Goal: Task Accomplishment & Management: Manage account settings

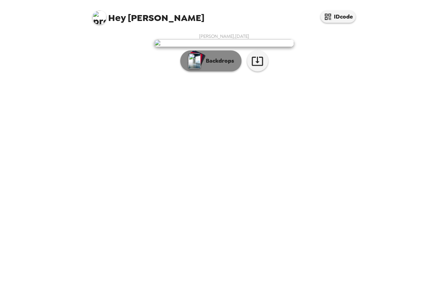
click at [226, 65] on p "Backdrops" at bounding box center [218, 61] width 32 height 8
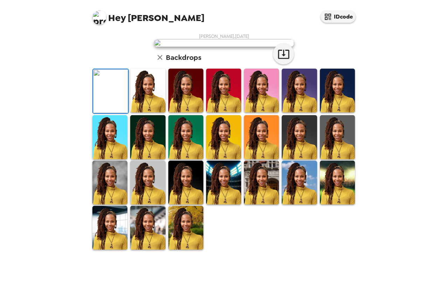
click at [185, 112] on img at bounding box center [185, 91] width 35 height 44
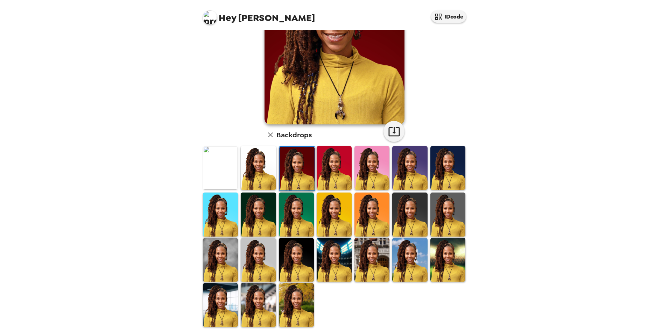
scroll to position [91, 0]
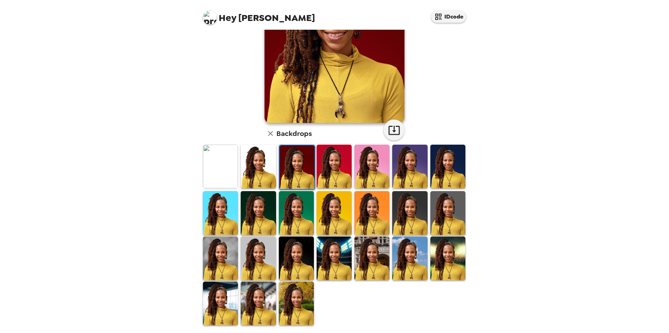
click at [447, 167] on div "Hey [PERSON_NAME] IDcode [PERSON_NAME] , [DATE] Backdrops" at bounding box center [334, 166] width 669 height 333
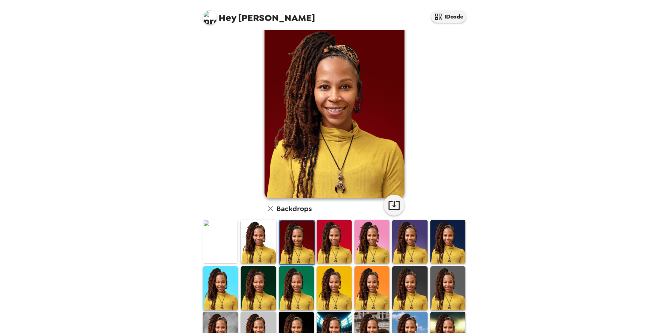
scroll to position [15, 0]
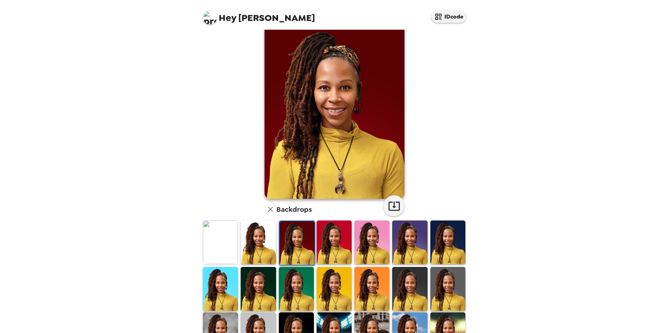
click at [249, 246] on img at bounding box center [258, 243] width 35 height 44
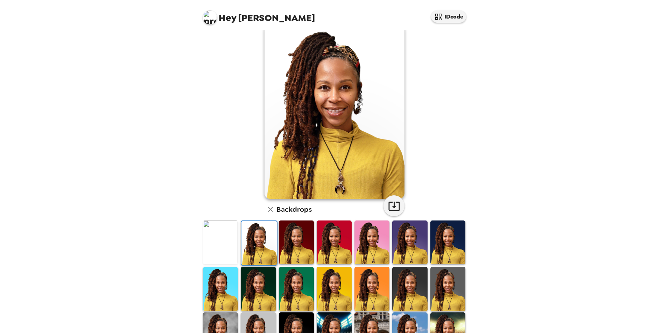
click at [412, 286] on img at bounding box center [409, 289] width 35 height 44
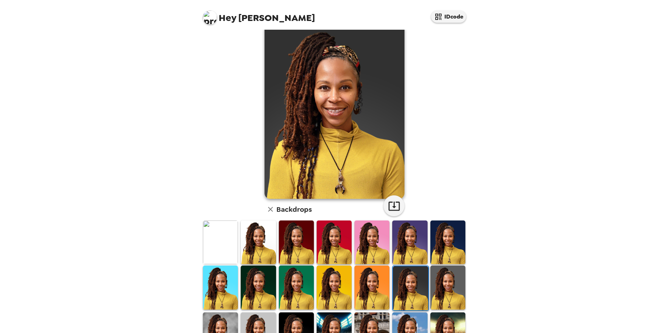
click at [371, 288] on img at bounding box center [371, 288] width 35 height 44
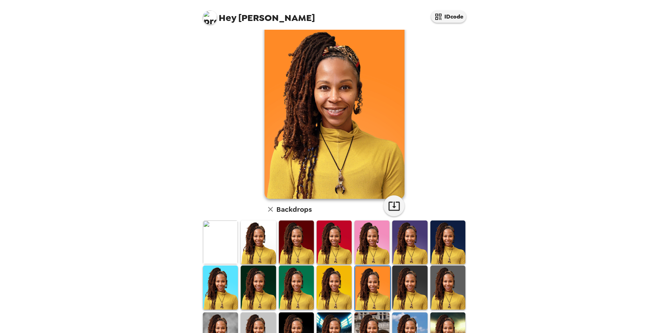
click at [331, 289] on img at bounding box center [334, 288] width 35 height 44
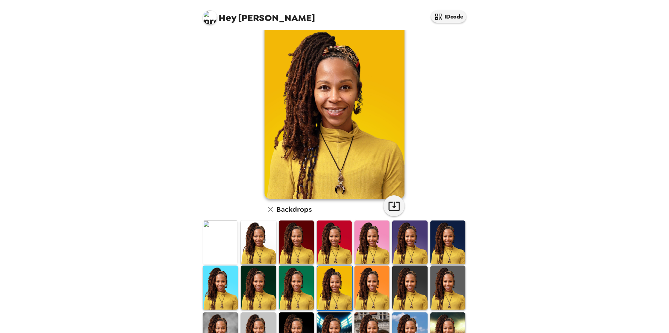
click at [297, 290] on img at bounding box center [296, 288] width 35 height 44
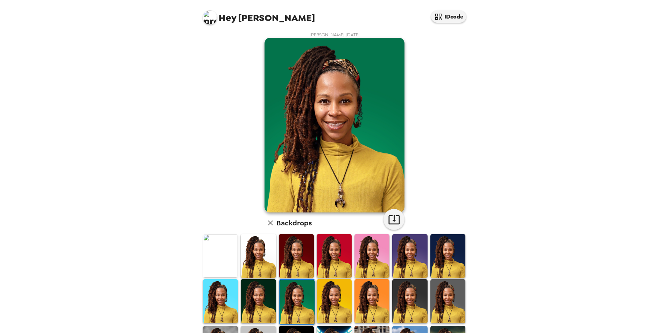
scroll to position [0, 0]
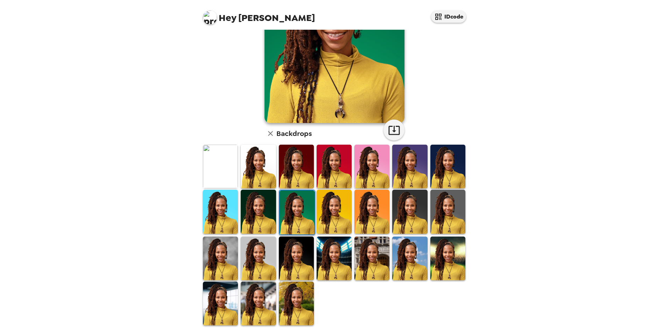
click at [337, 266] on img at bounding box center [334, 259] width 35 height 44
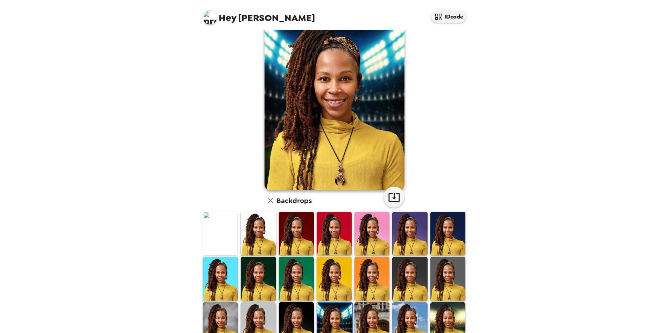
scroll to position [35, 0]
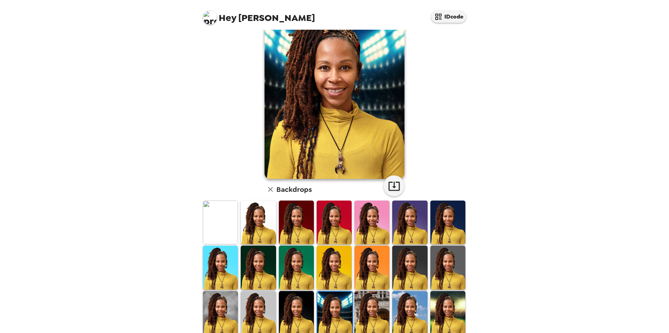
click at [364, 299] on img at bounding box center [371, 313] width 35 height 44
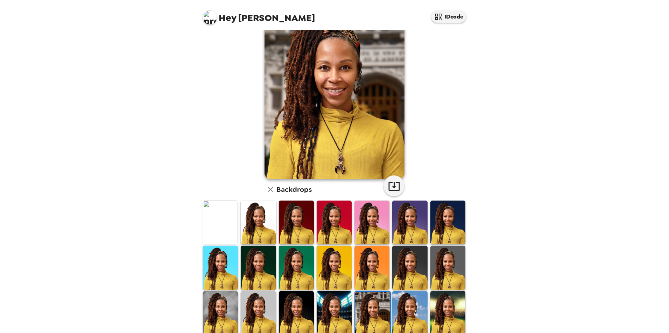
click at [397, 299] on img at bounding box center [409, 313] width 35 height 44
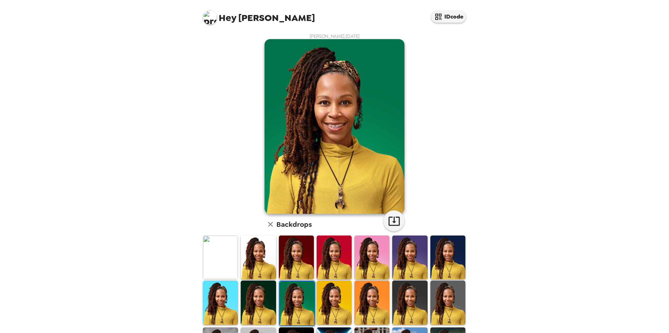
scroll to position [91, 0]
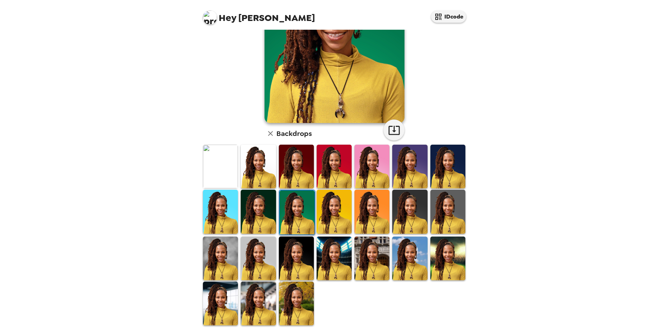
click at [261, 208] on img at bounding box center [258, 212] width 35 height 44
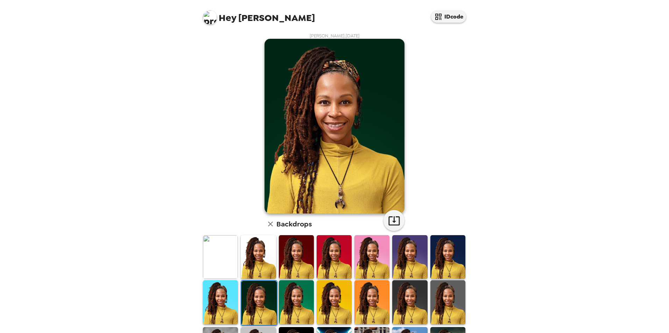
scroll to position [0, 0]
click at [394, 221] on icon "button" at bounding box center [394, 221] width 12 height 12
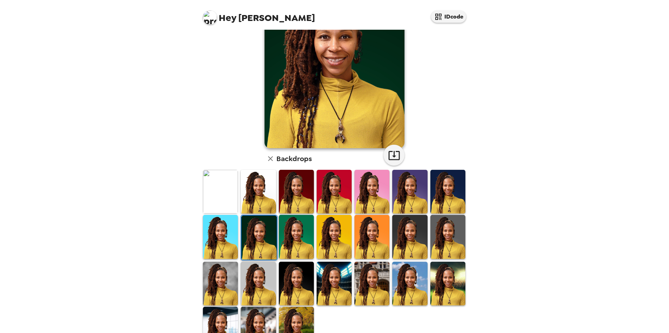
scroll to position [70, 0]
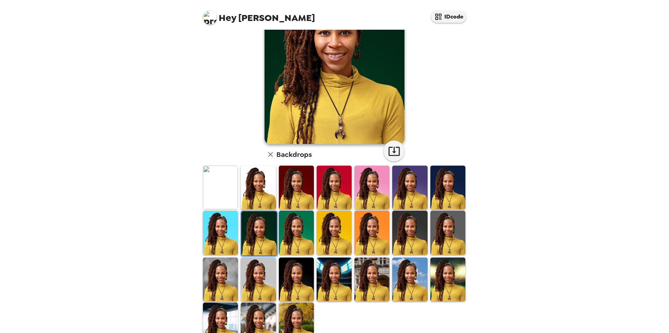
click at [263, 281] on img at bounding box center [258, 280] width 35 height 44
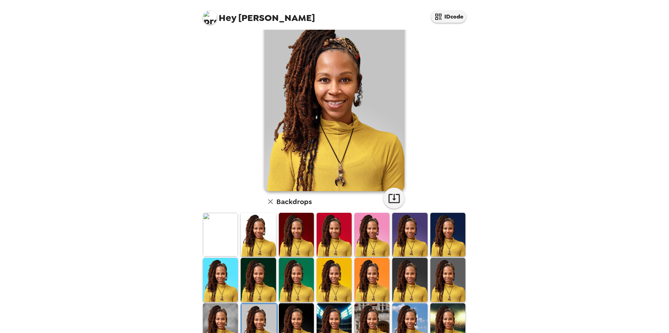
scroll to position [35, 0]
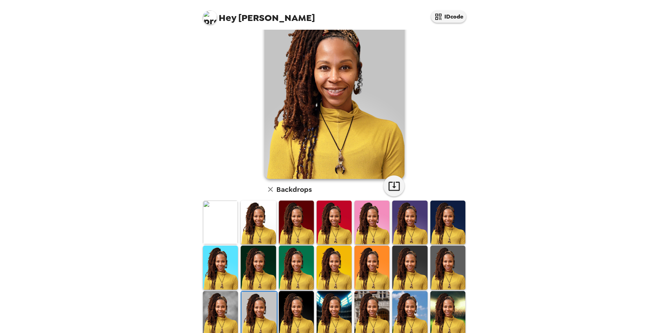
click at [297, 309] on img at bounding box center [296, 313] width 35 height 44
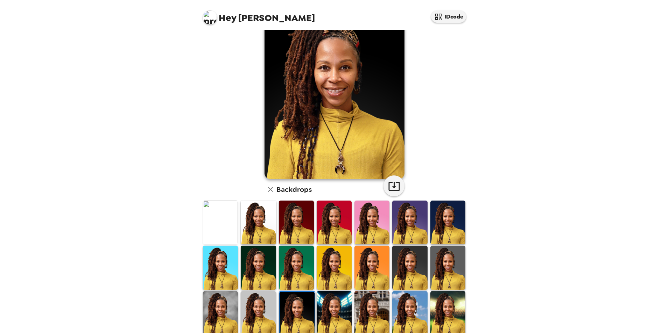
scroll to position [0, 0]
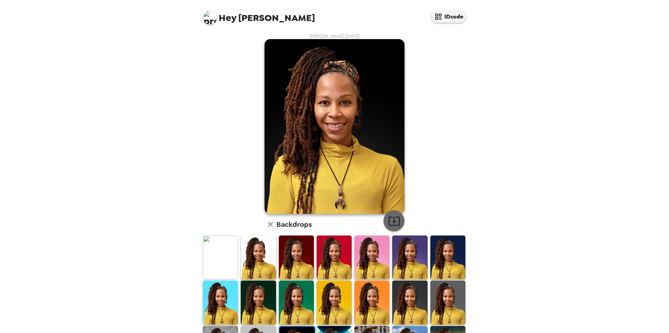
click at [388, 220] on icon "button" at bounding box center [394, 221] width 12 height 12
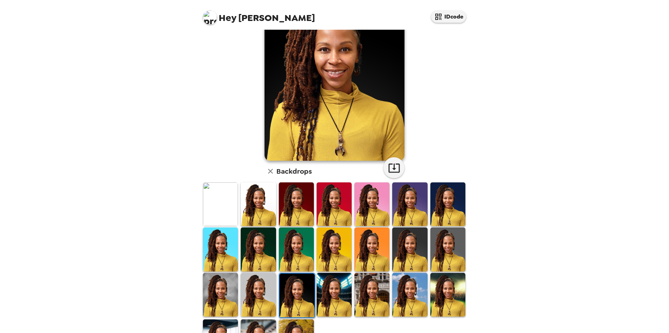
scroll to position [70, 0]
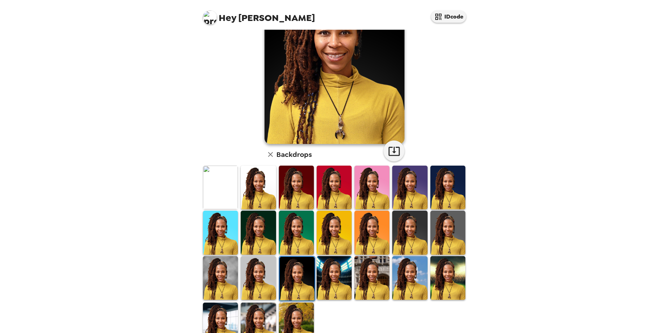
click at [407, 280] on img at bounding box center [409, 278] width 35 height 44
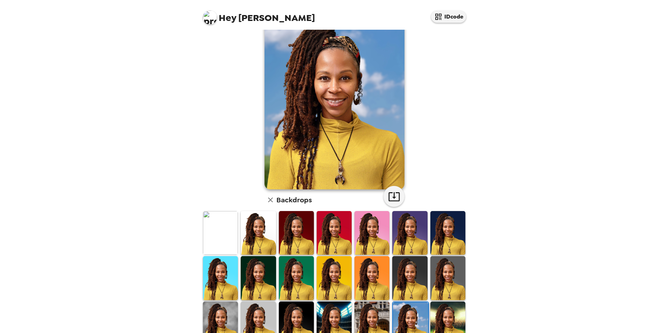
scroll to position [35, 0]
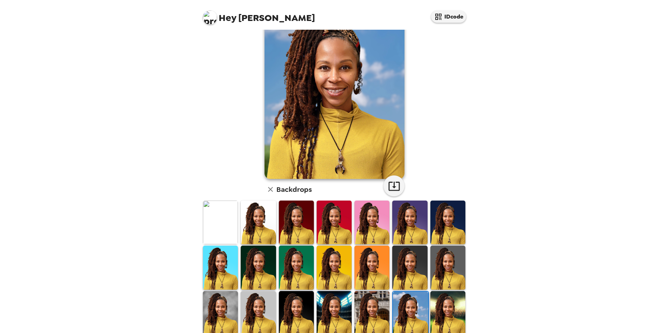
click at [443, 309] on img at bounding box center [447, 313] width 35 height 44
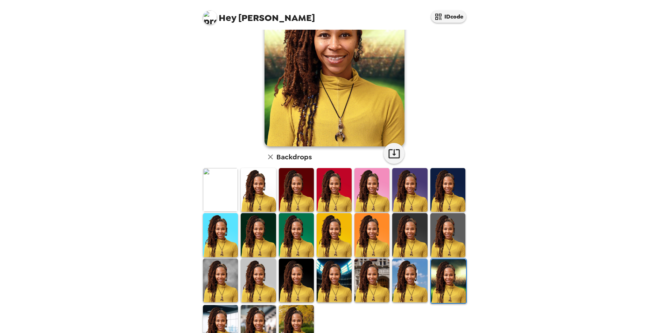
scroll to position [70, 0]
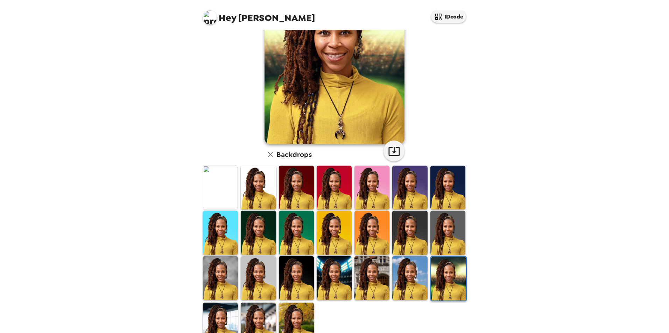
click at [378, 280] on img at bounding box center [371, 278] width 35 height 44
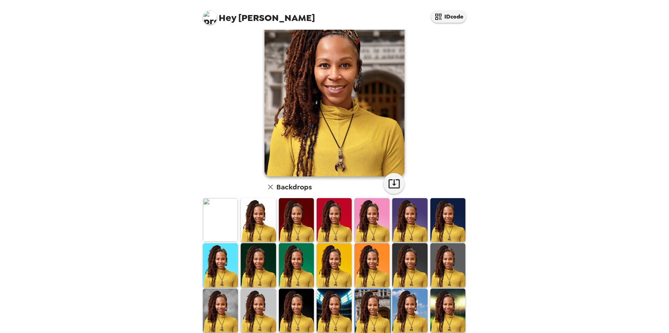
scroll to position [0, 0]
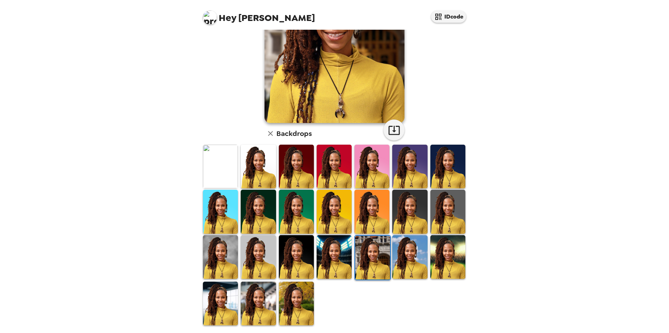
click at [301, 286] on img at bounding box center [296, 304] width 35 height 44
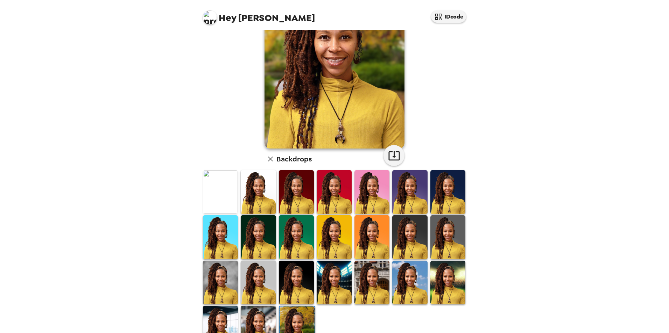
scroll to position [70, 0]
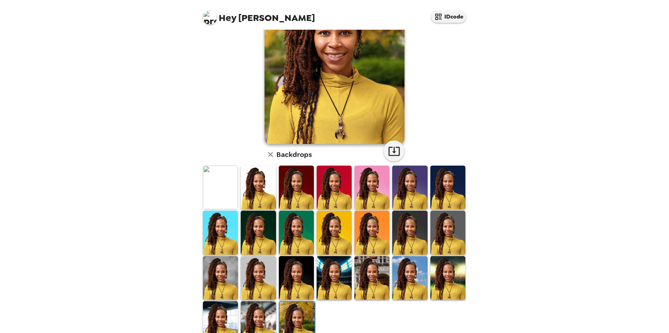
click at [263, 312] on img at bounding box center [258, 324] width 35 height 44
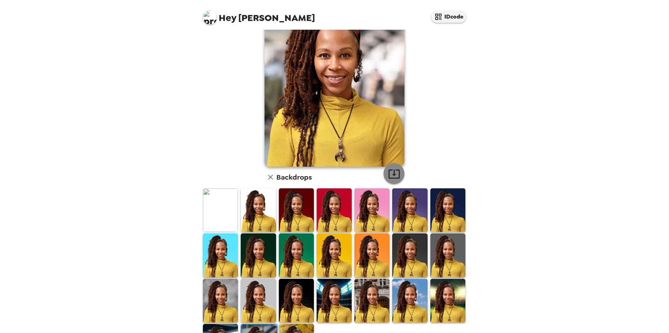
scroll to position [0, 0]
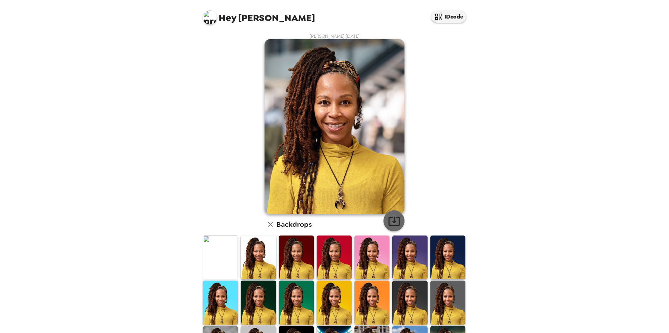
click at [388, 220] on icon "button" at bounding box center [394, 221] width 12 height 12
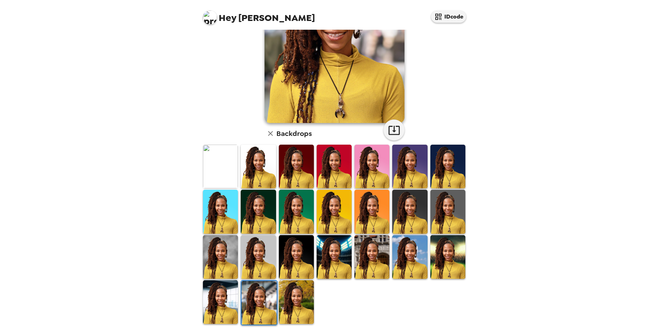
click at [216, 295] on img at bounding box center [220, 303] width 35 height 44
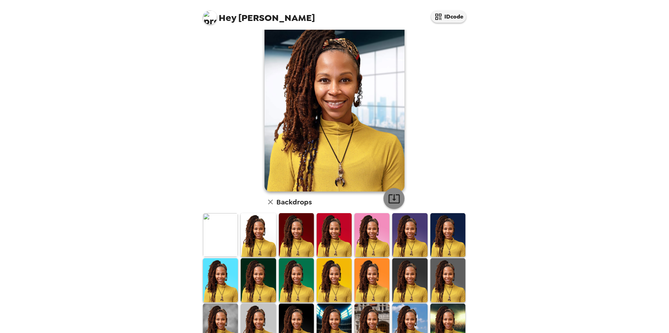
scroll to position [35, 0]
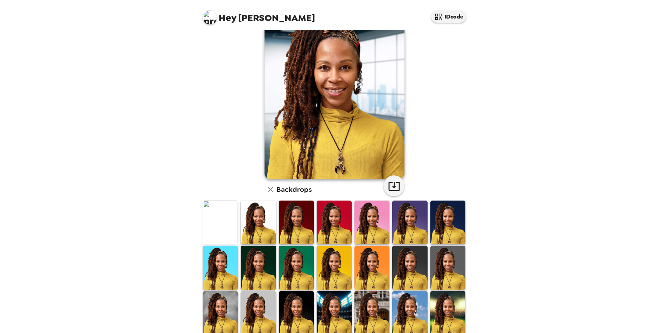
click at [211, 307] on img at bounding box center [220, 313] width 35 height 44
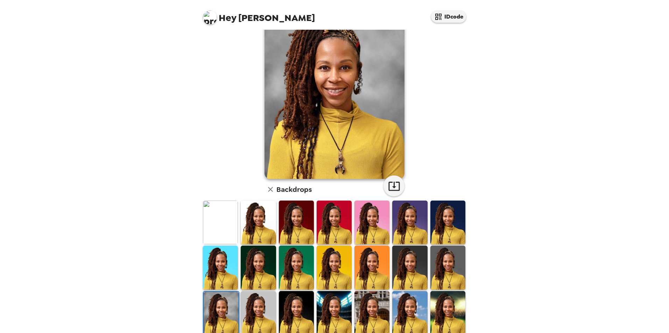
scroll to position [70, 0]
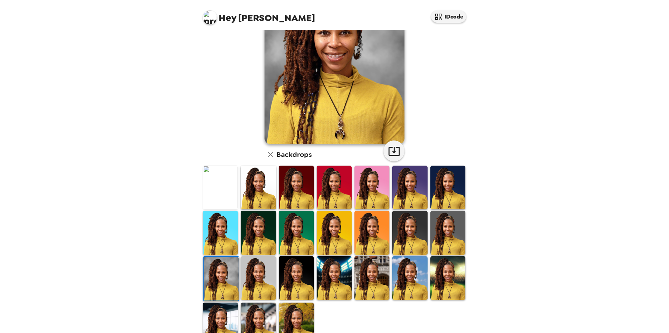
click at [292, 283] on img at bounding box center [296, 278] width 35 height 44
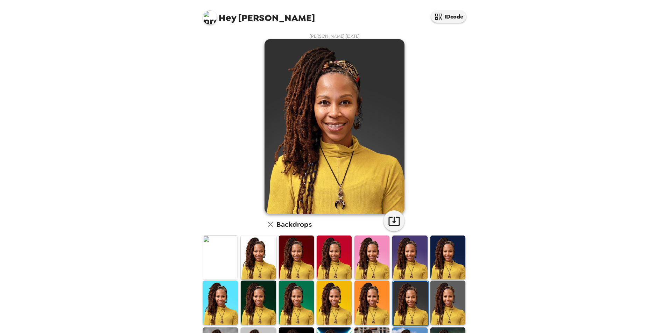
click at [411, 260] on img at bounding box center [409, 258] width 35 height 44
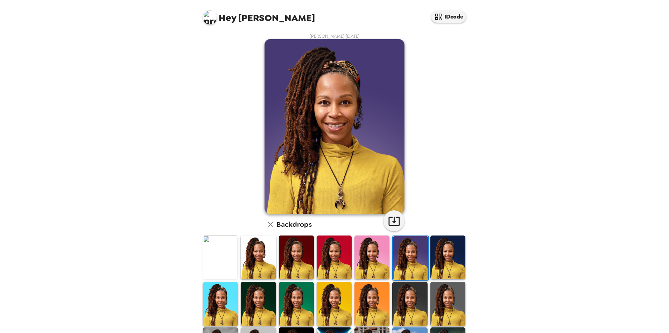
click at [450, 263] on img at bounding box center [447, 258] width 35 height 44
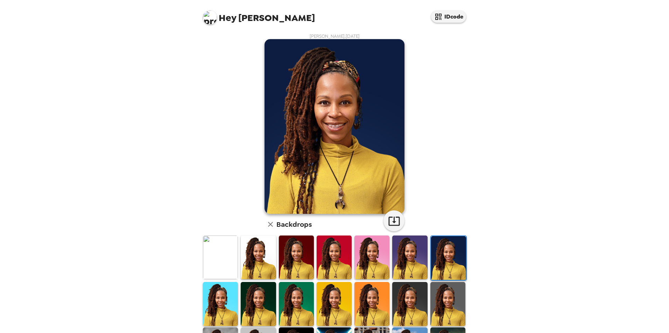
click at [359, 264] on img at bounding box center [371, 258] width 35 height 44
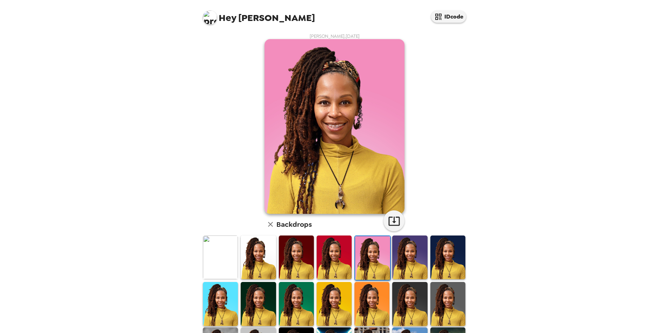
click at [340, 259] on img at bounding box center [334, 258] width 35 height 44
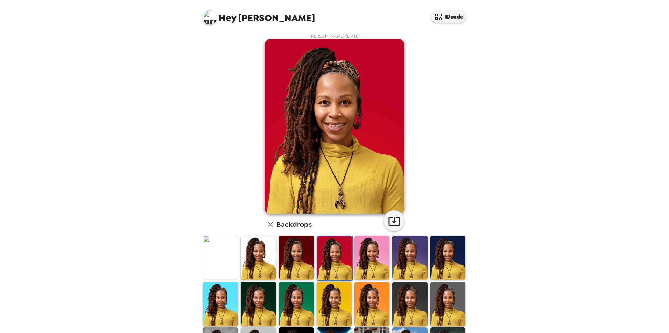
click at [299, 261] on img at bounding box center [296, 258] width 35 height 44
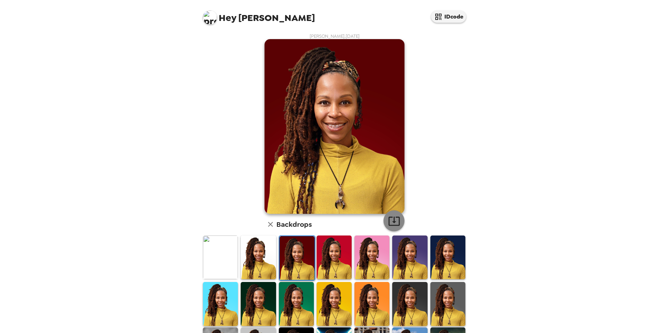
click at [391, 219] on icon "button" at bounding box center [393, 221] width 11 height 9
click at [252, 265] on img at bounding box center [258, 258] width 35 height 44
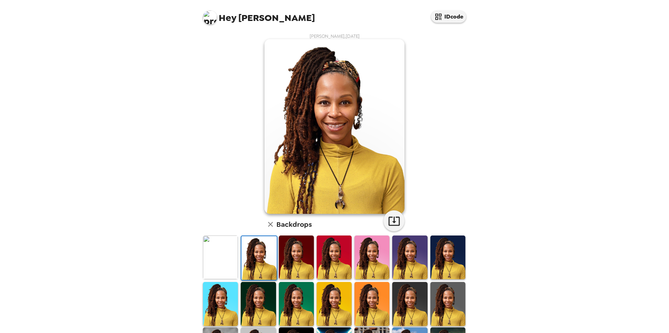
click at [225, 263] on img at bounding box center [220, 258] width 35 height 44
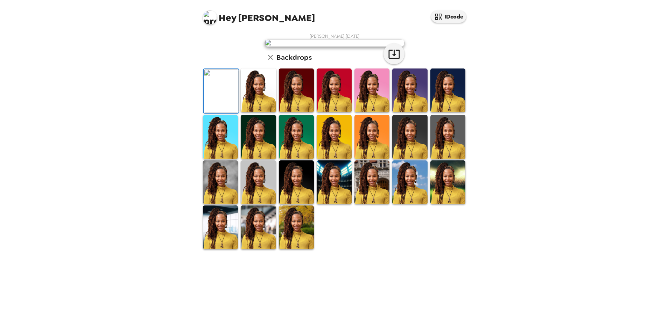
click at [217, 159] on img at bounding box center [220, 137] width 35 height 44
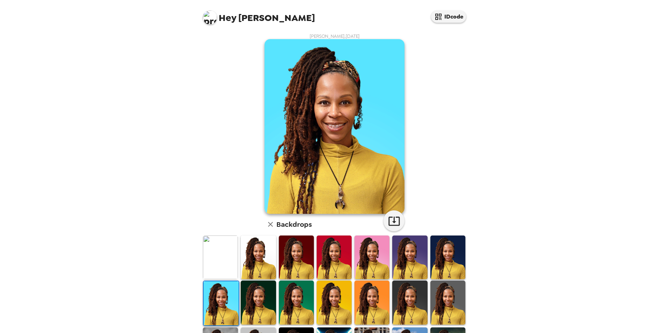
click at [254, 297] on img at bounding box center [258, 303] width 35 height 44
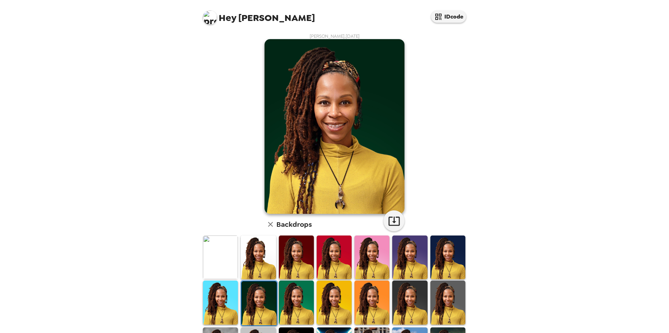
click at [304, 298] on img at bounding box center [296, 303] width 35 height 44
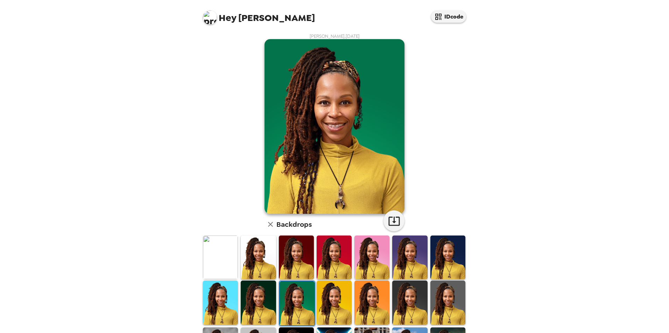
click at [342, 304] on img at bounding box center [334, 303] width 35 height 44
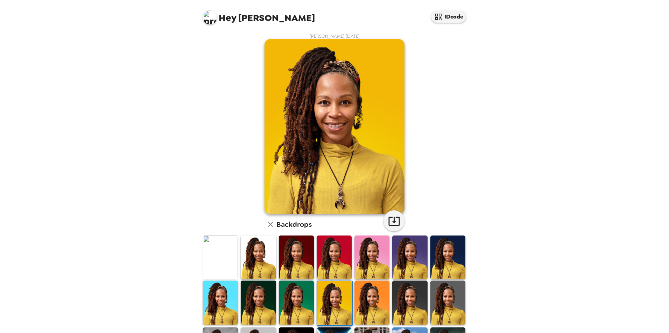
click at [370, 306] on img at bounding box center [371, 303] width 35 height 44
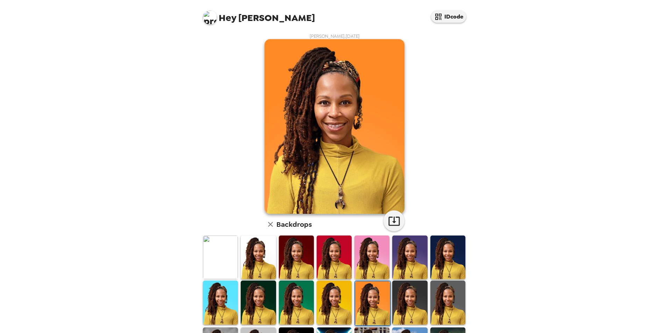
click at [398, 307] on img at bounding box center [409, 303] width 35 height 44
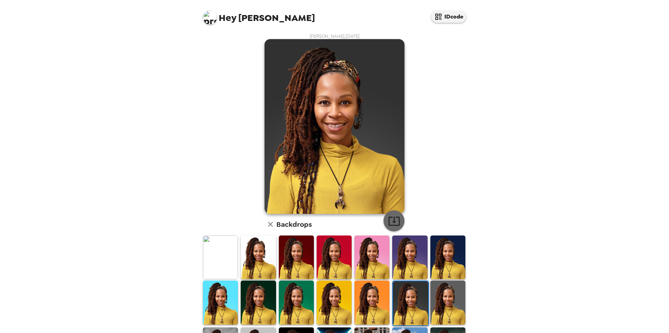
click at [394, 222] on icon "button" at bounding box center [394, 221] width 12 height 12
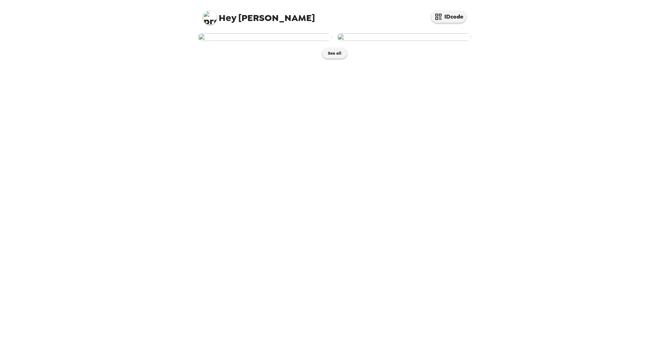
click at [294, 41] on img at bounding box center [265, 37] width 134 height 8
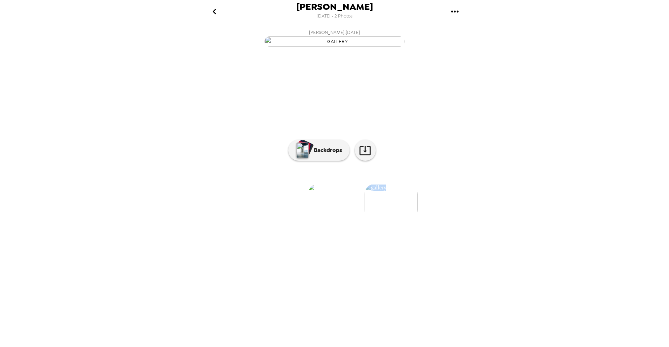
scroll to position [0, 57]
drag, startPoint x: 417, startPoint y: 293, endPoint x: 504, endPoint y: 303, distance: 87.6
click at [504, 303] on div "Gabrielle Quick 9/17/2025 • 2 Photos Gabrielle Quick , 09-17-2025 Gabrielle Qui…" at bounding box center [334, 173] width 669 height 347
click at [330, 161] on button "Backdrops" at bounding box center [318, 150] width 61 height 21
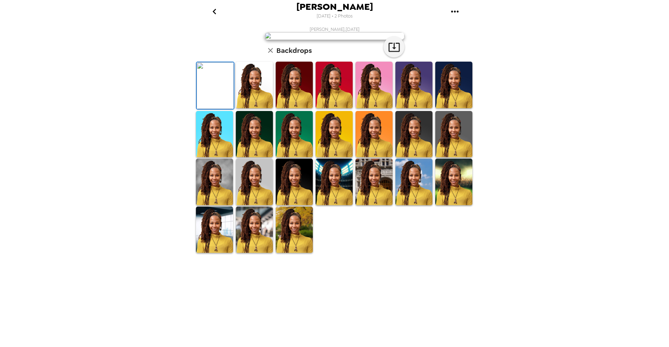
click at [331, 108] on img at bounding box center [334, 85] width 37 height 47
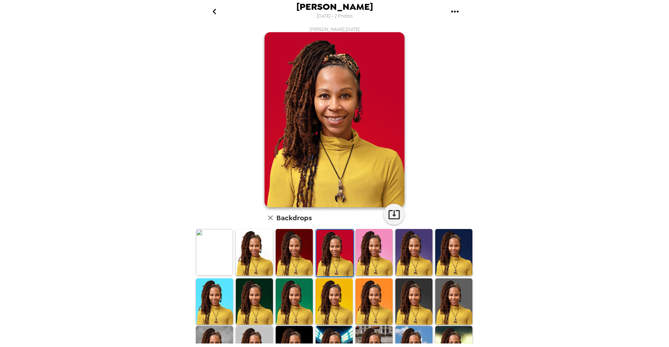
click at [298, 261] on img at bounding box center [294, 252] width 37 height 47
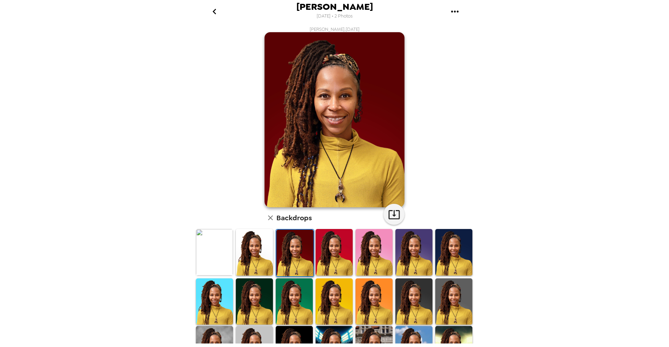
click at [250, 267] on img at bounding box center [254, 252] width 37 height 47
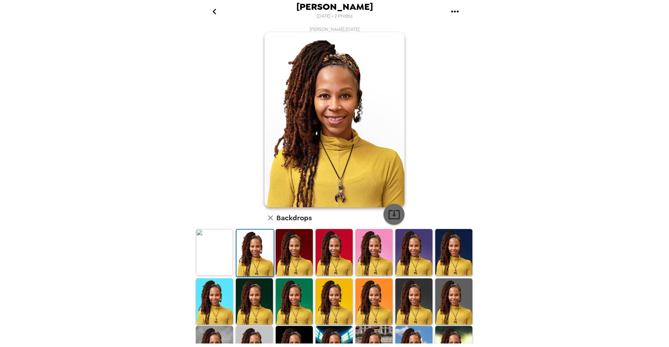
click at [391, 217] on icon "button" at bounding box center [394, 214] width 12 height 12
click at [405, 251] on img at bounding box center [413, 252] width 37 height 47
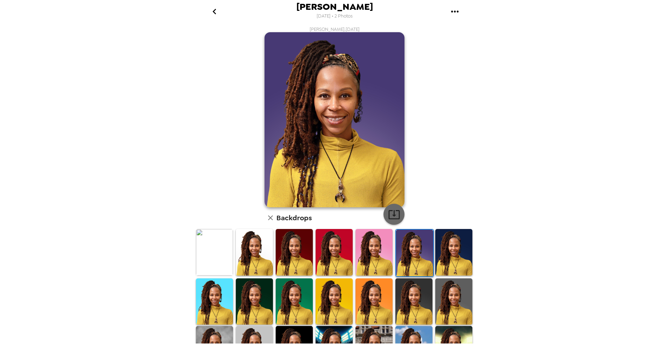
click at [390, 216] on icon "button" at bounding box center [394, 214] width 12 height 12
click at [253, 295] on img at bounding box center [254, 301] width 37 height 47
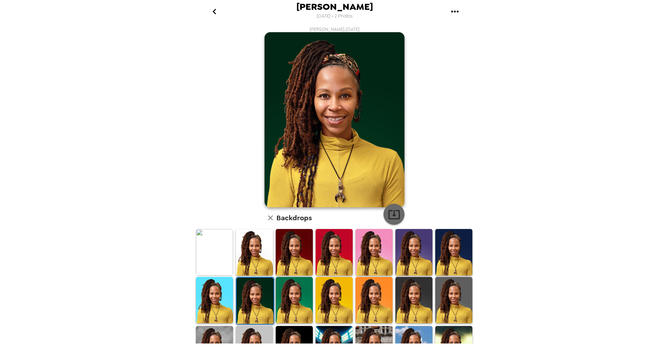
click at [389, 212] on icon "button" at bounding box center [394, 214] width 12 height 12
click at [411, 296] on img at bounding box center [413, 300] width 37 height 47
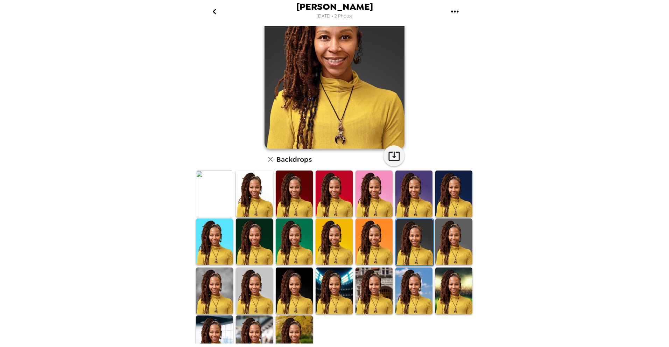
scroll to position [73, 0]
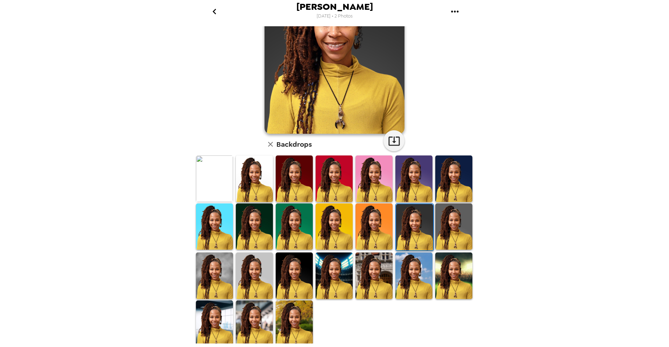
click at [298, 280] on img at bounding box center [294, 275] width 37 height 47
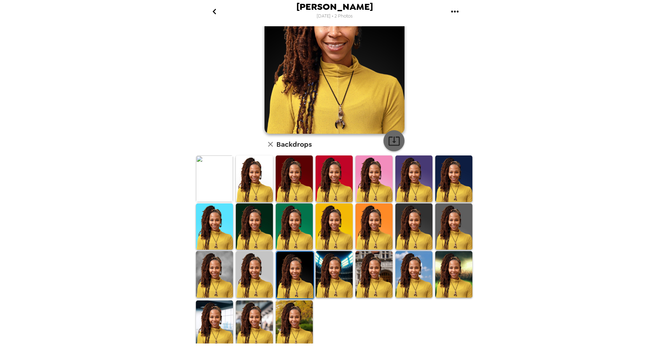
click at [390, 144] on icon "button" at bounding box center [393, 140] width 11 height 9
click at [253, 318] on img at bounding box center [254, 323] width 37 height 47
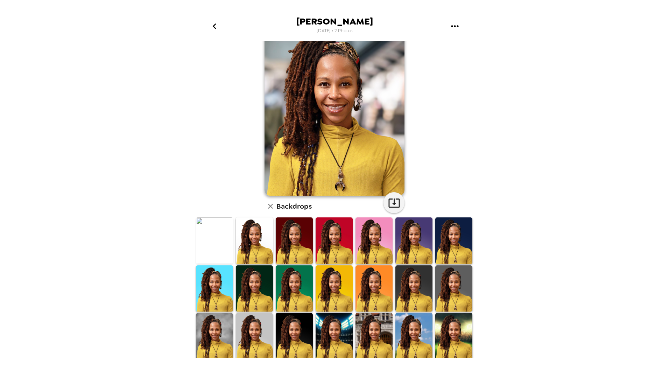
scroll to position [0, 0]
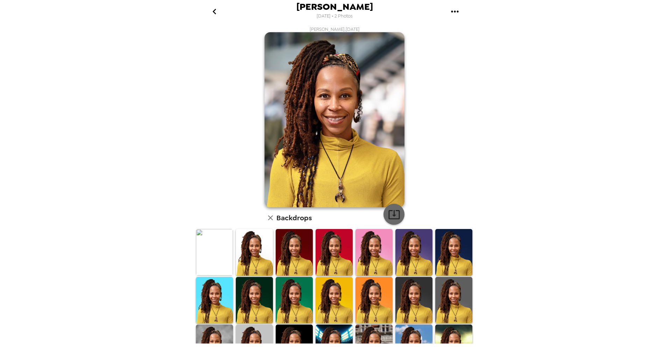
click at [391, 214] on icon "button" at bounding box center [393, 214] width 11 height 9
click at [92, 7] on div "Gabrielle Quick 9/17/2025 • 2 Photos Gabrielle Quick , 09-17-2025 Backdrops" at bounding box center [334, 173] width 669 height 347
